Goal: Transaction & Acquisition: Purchase product/service

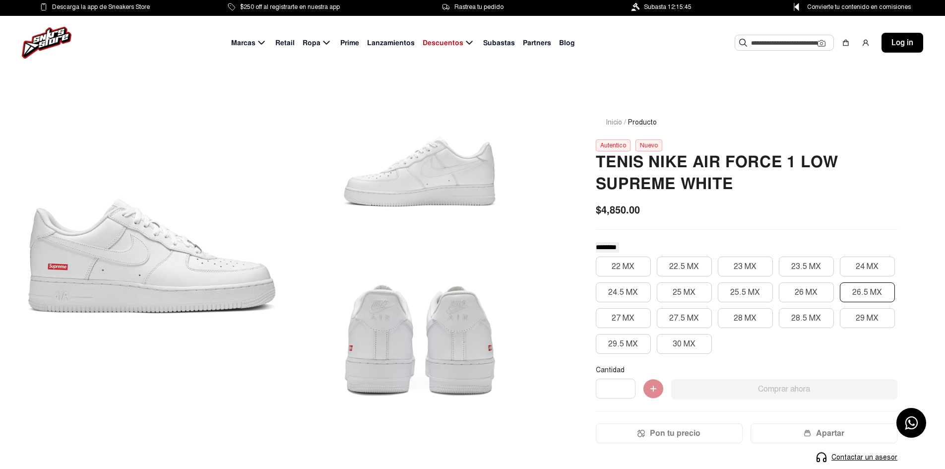
click at [882, 296] on button "26.5 MX" at bounding box center [866, 292] width 55 height 20
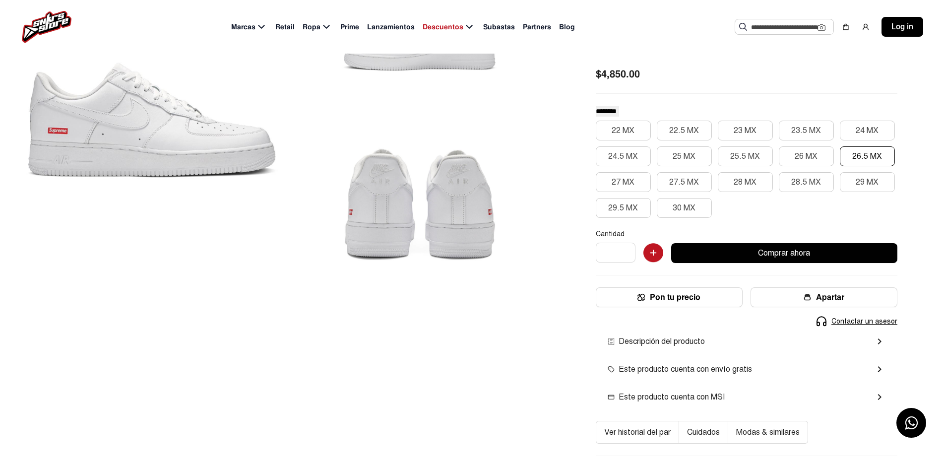
scroll to position [149, 0]
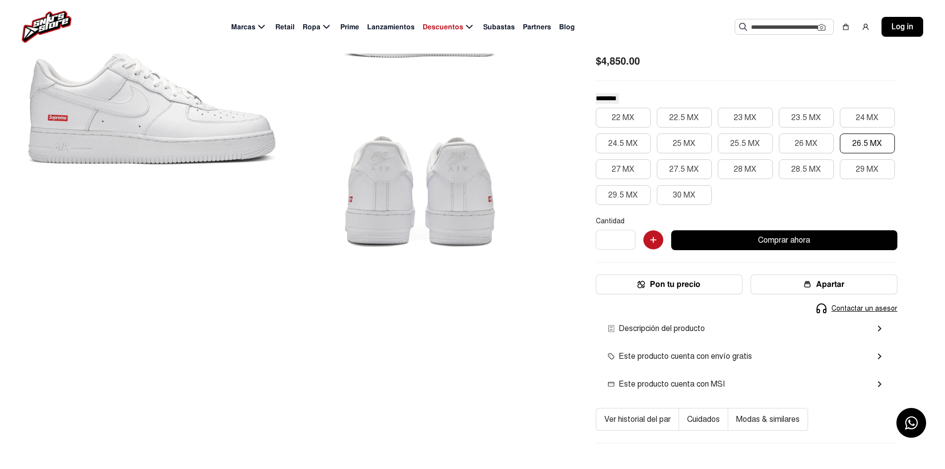
click at [773, 242] on button "Comprar ahora" at bounding box center [784, 240] width 226 height 20
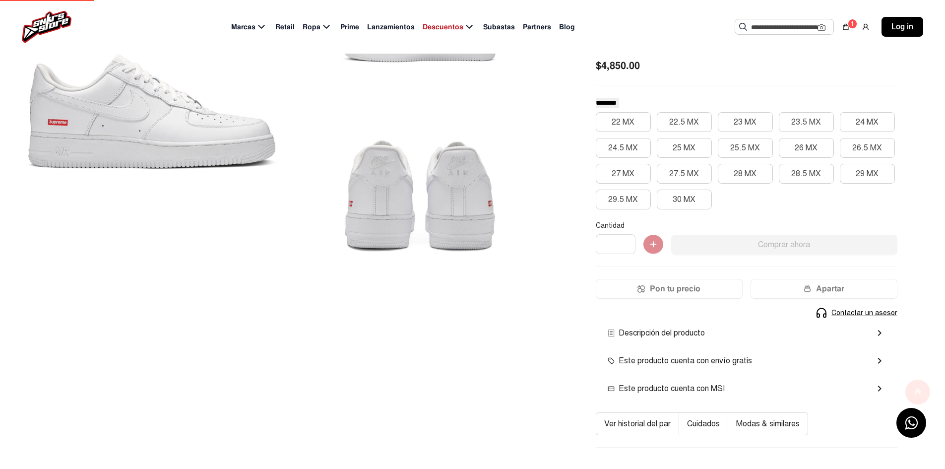
scroll to position [149, 0]
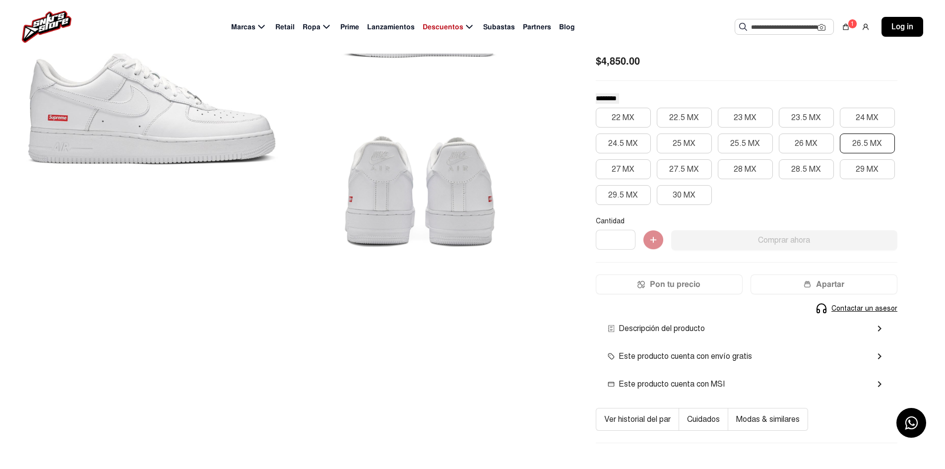
click at [848, 146] on button "26.5 MX" at bounding box center [866, 143] width 55 height 20
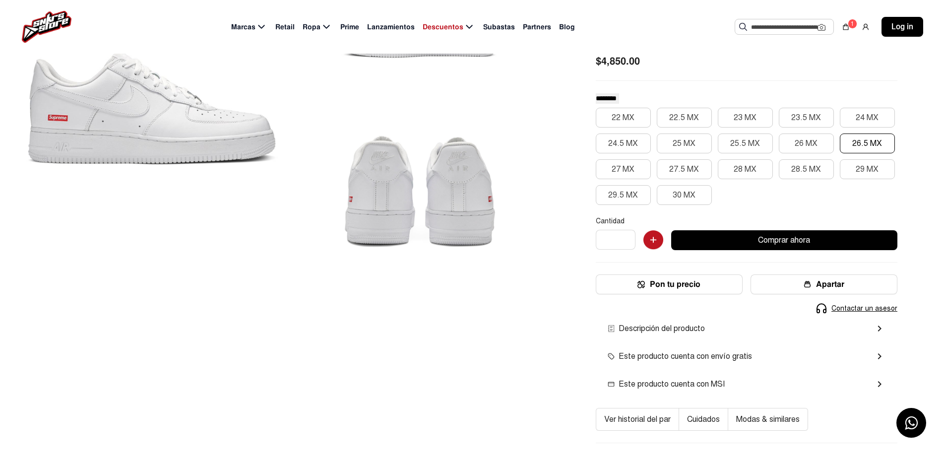
click at [718, 243] on button "Comprar ahora" at bounding box center [784, 240] width 226 height 20
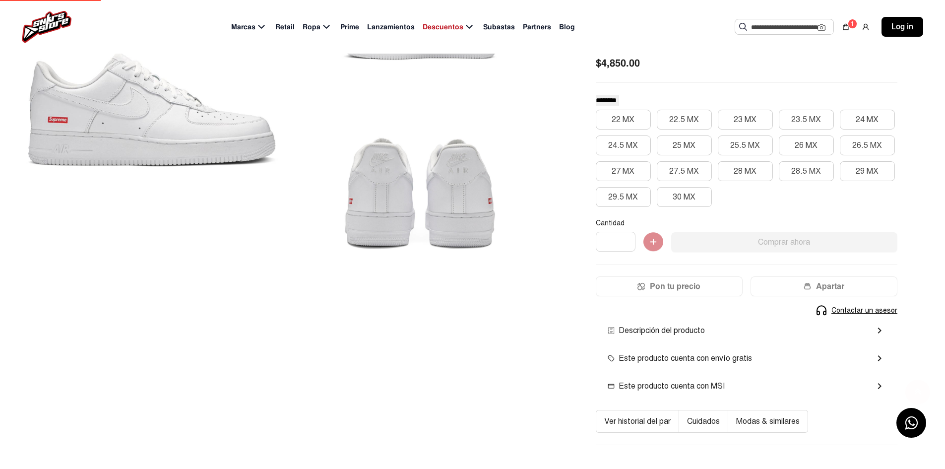
scroll to position [149, 0]
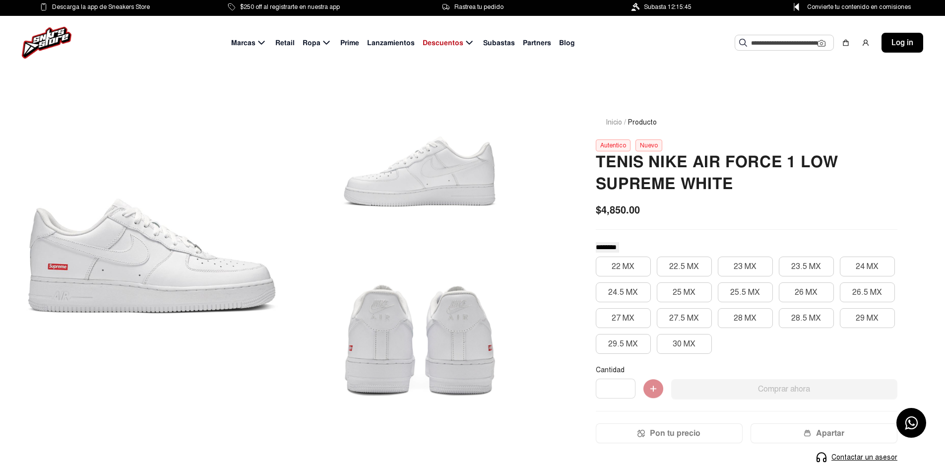
click at [131, 254] on div at bounding box center [152, 255] width 256 height 325
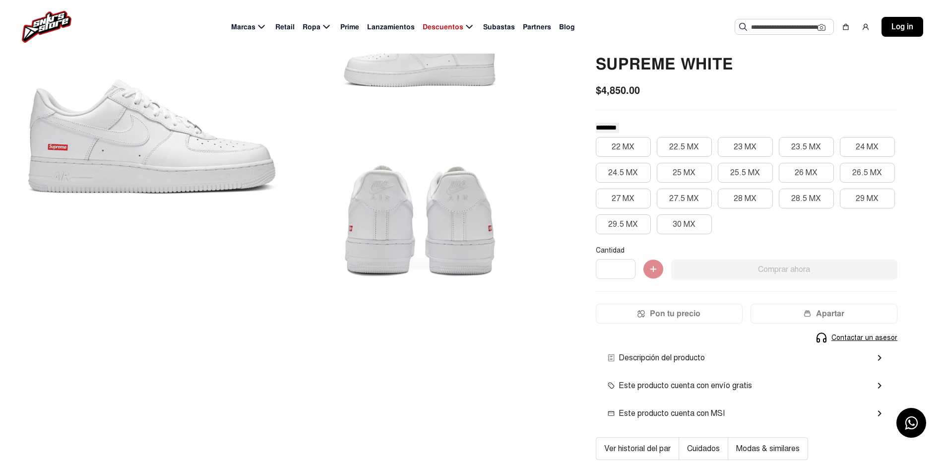
scroll to position [149, 0]
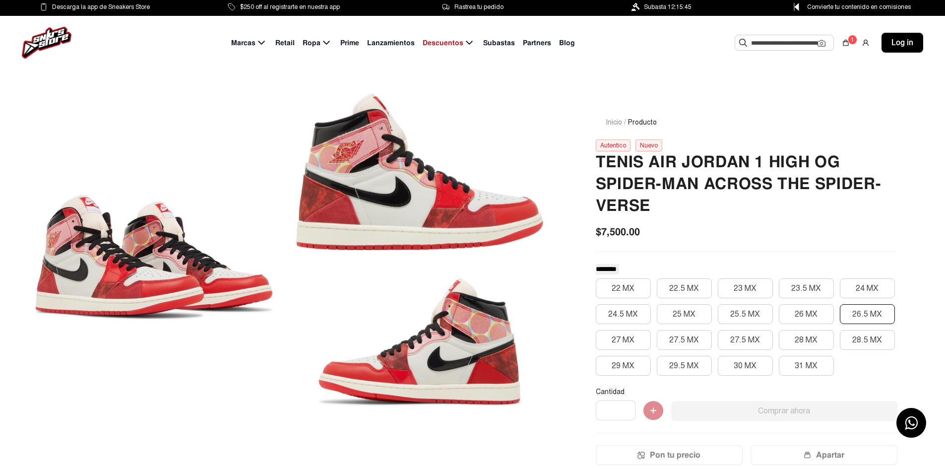
click at [855, 315] on button "26.5 MX" at bounding box center [866, 314] width 55 height 20
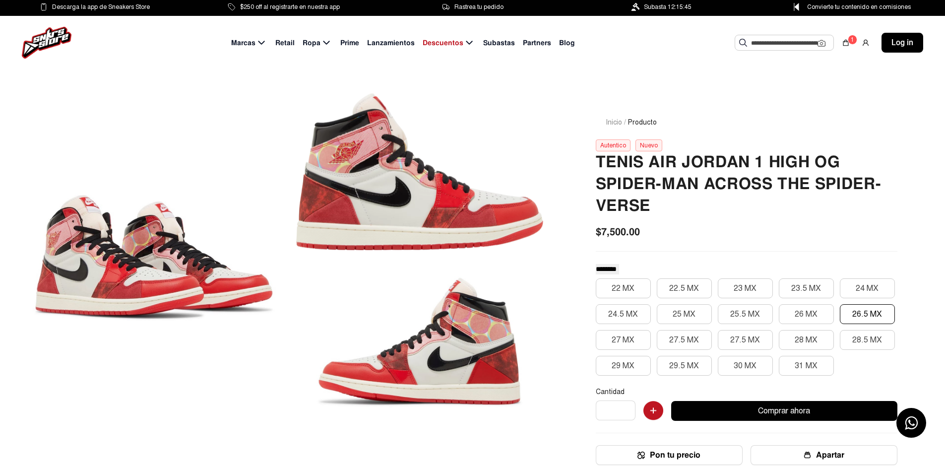
click at [221, 261] on div at bounding box center [152, 255] width 256 height 325
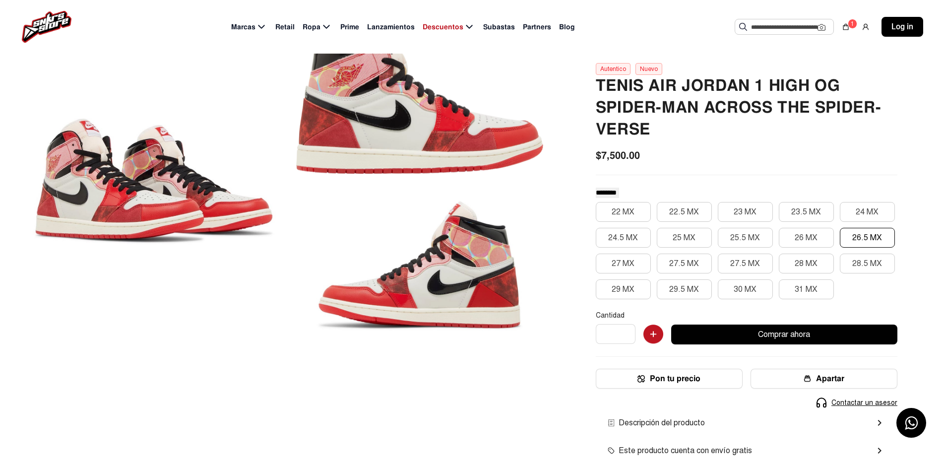
scroll to position [99, 0]
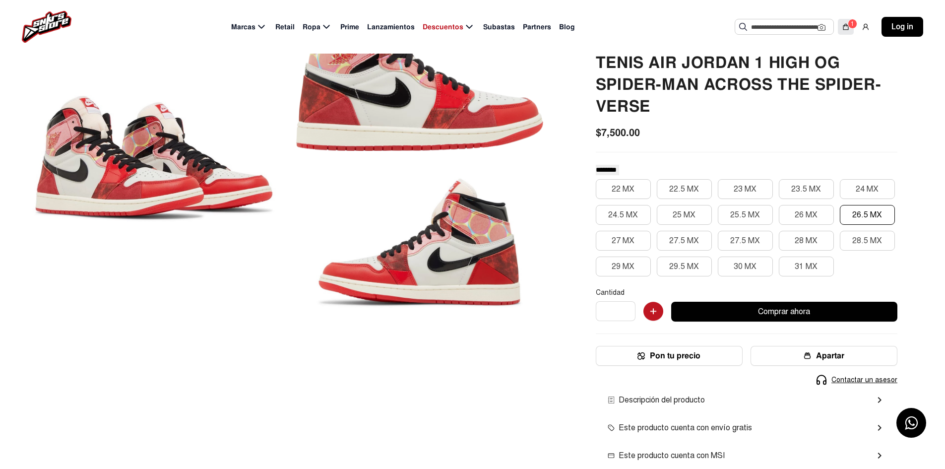
click at [842, 27] on img at bounding box center [845, 27] width 8 height 8
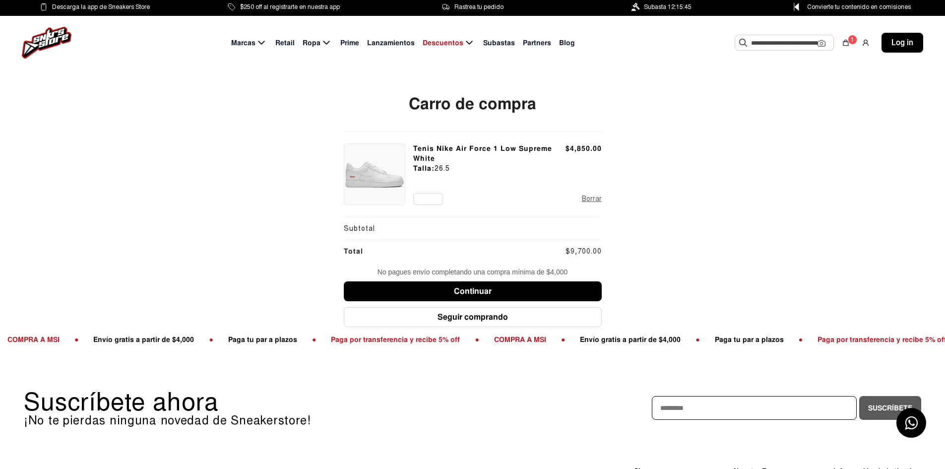
click at [592, 200] on button "Borrar" at bounding box center [592, 198] width 20 height 11
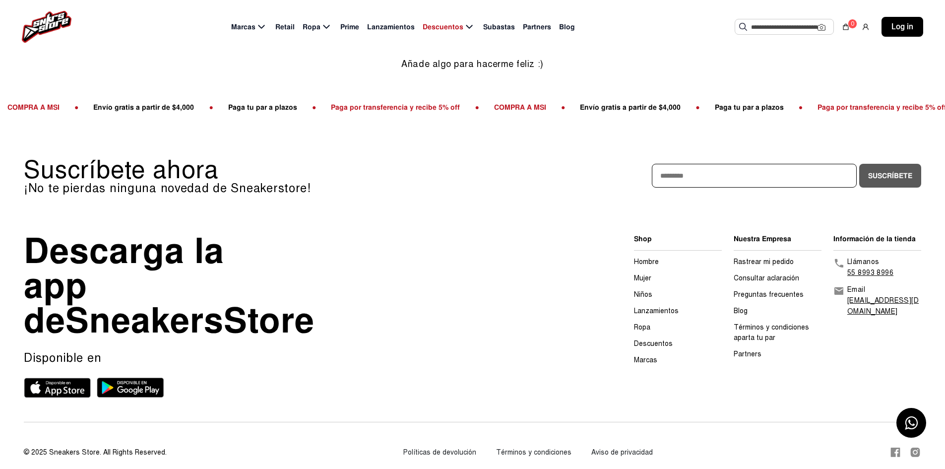
scroll to position [149, 0]
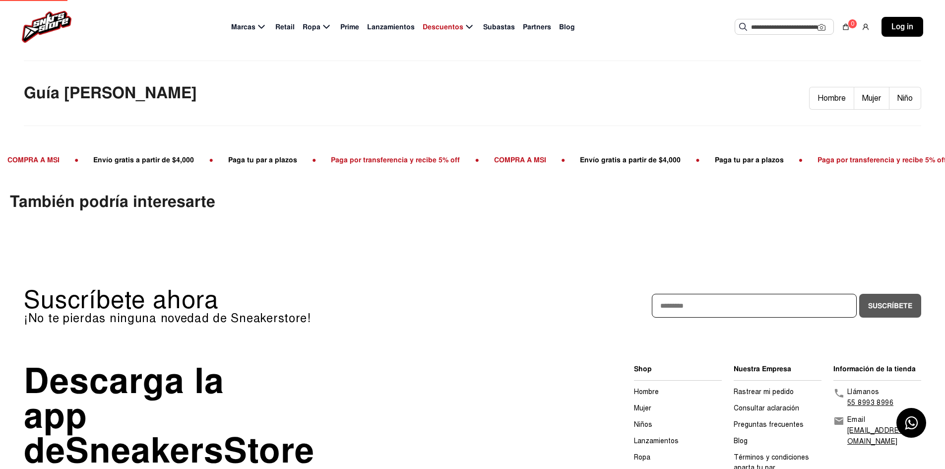
scroll to position [99, 0]
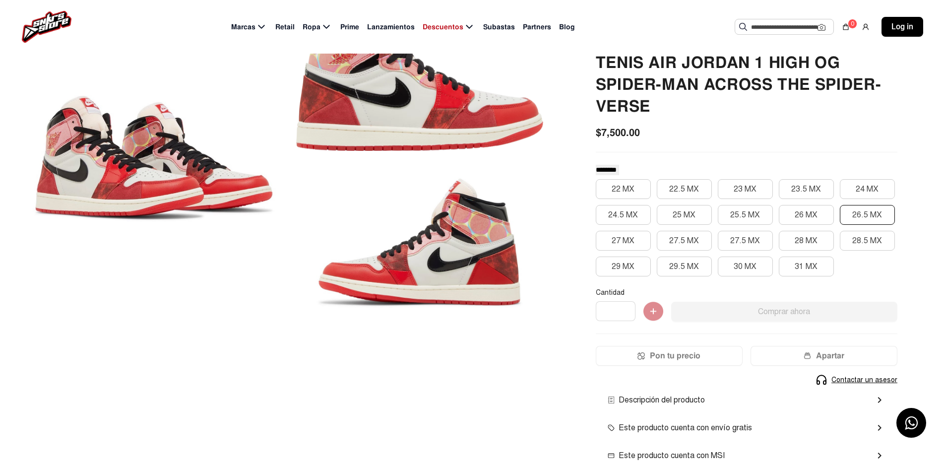
click at [849, 218] on button "26.5 MX" at bounding box center [866, 215] width 55 height 20
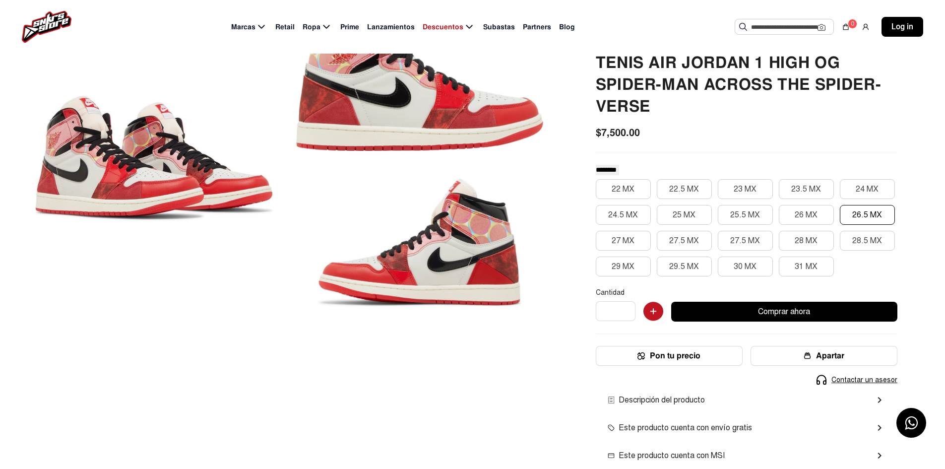
click at [760, 310] on button "Comprar ahora" at bounding box center [784, 311] width 226 height 20
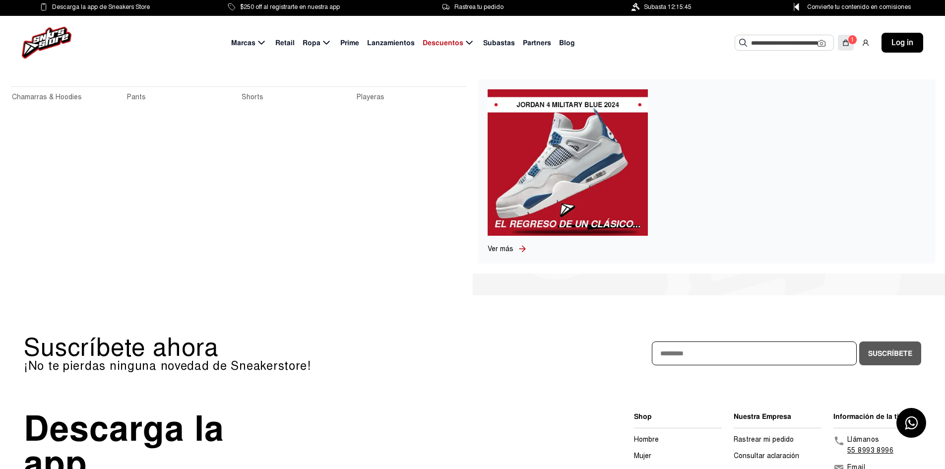
click at [847, 46] on img at bounding box center [845, 43] width 8 height 8
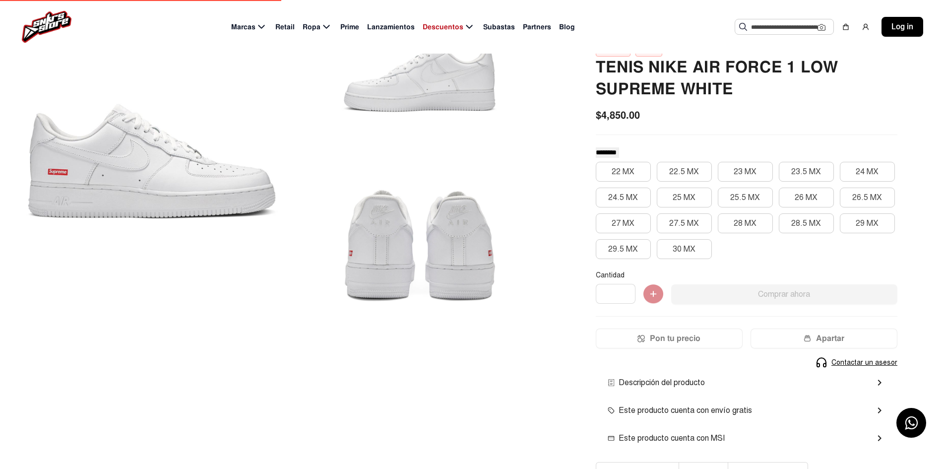
scroll to position [99, 0]
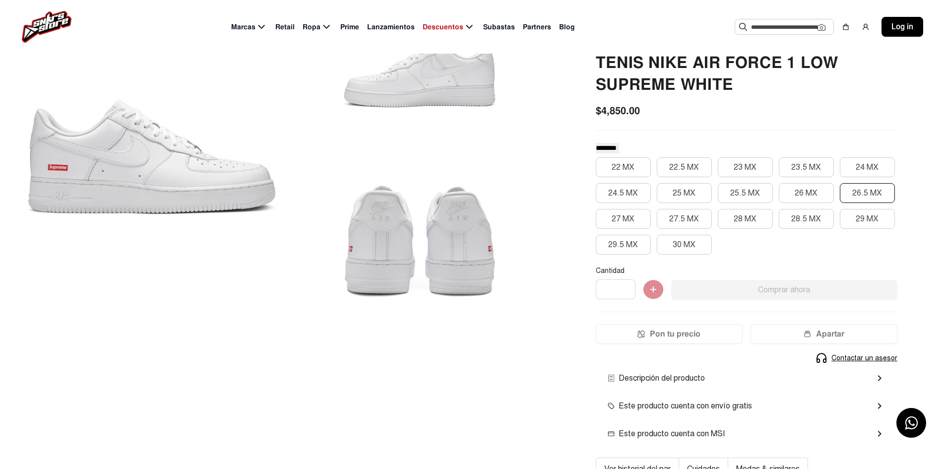
click at [861, 195] on button "26.5 MX" at bounding box center [866, 193] width 55 height 20
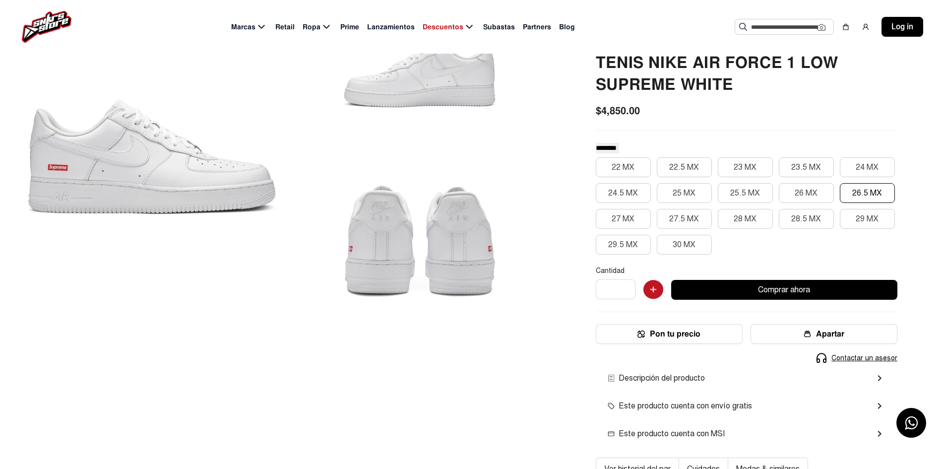
click at [745, 288] on button "Comprar ahora" at bounding box center [784, 290] width 226 height 20
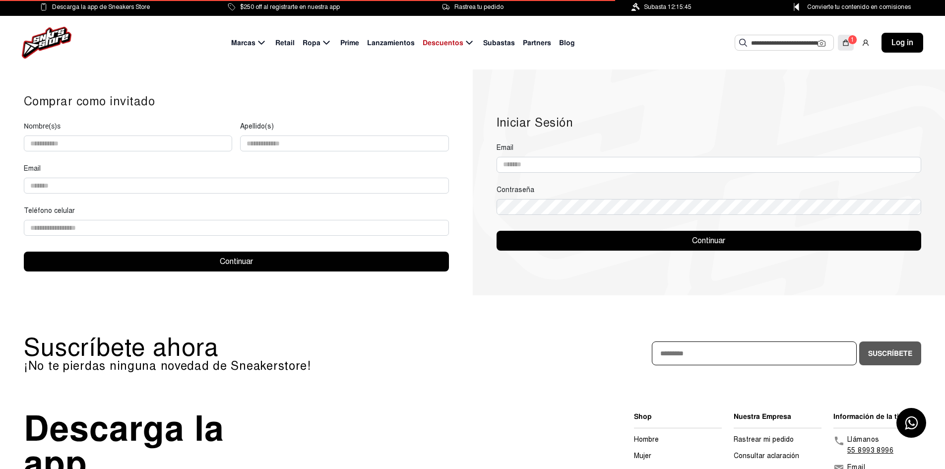
click at [850, 49] on div "1" at bounding box center [845, 43] width 16 height 16
